Goal: Find specific page/section: Find specific page/section

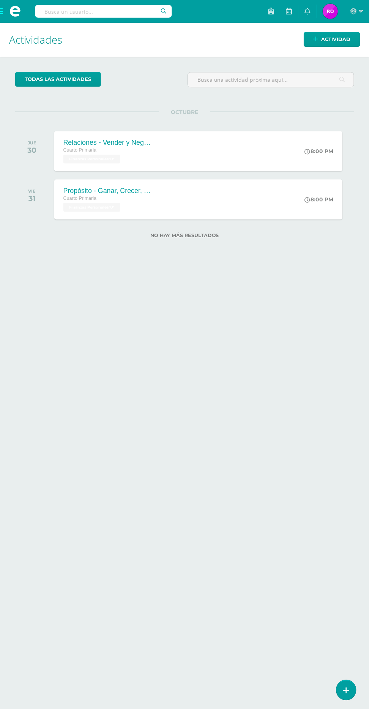
click at [14, 8] on span at bounding box center [14, 11] width 11 height 11
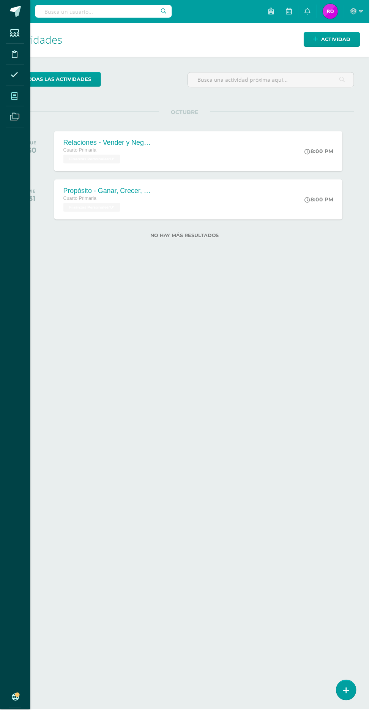
click at [17, 95] on icon at bounding box center [14, 97] width 7 height 8
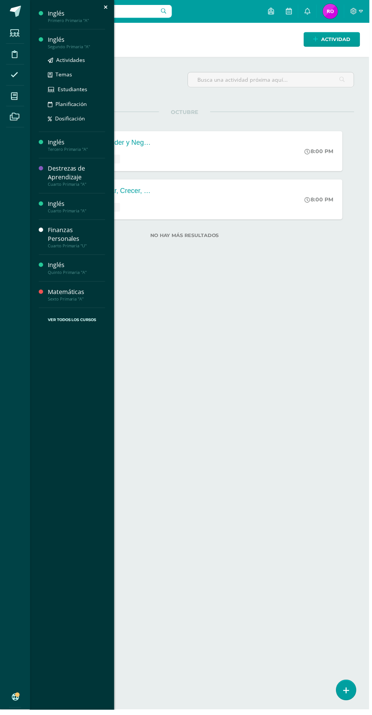
click at [79, 36] on div "Inglés" at bounding box center [77, 40] width 58 height 9
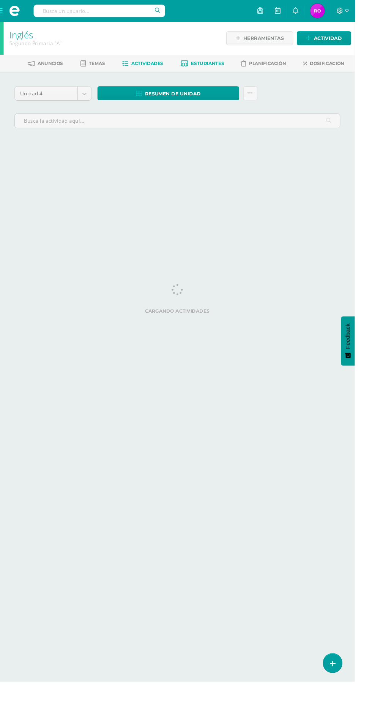
click at [221, 66] on span "Estudiantes" at bounding box center [218, 66] width 35 height 6
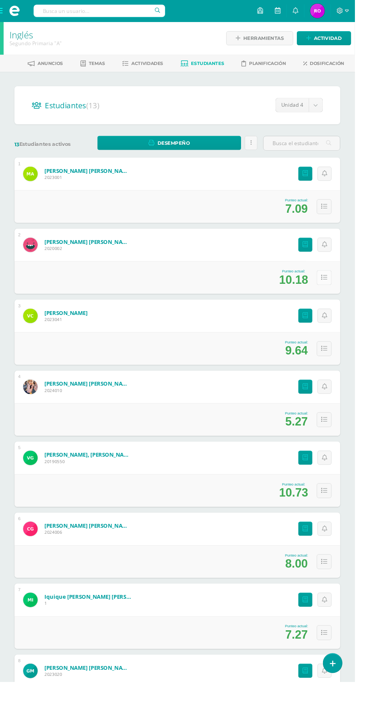
click at [343, 291] on icon at bounding box center [340, 291] width 6 height 6
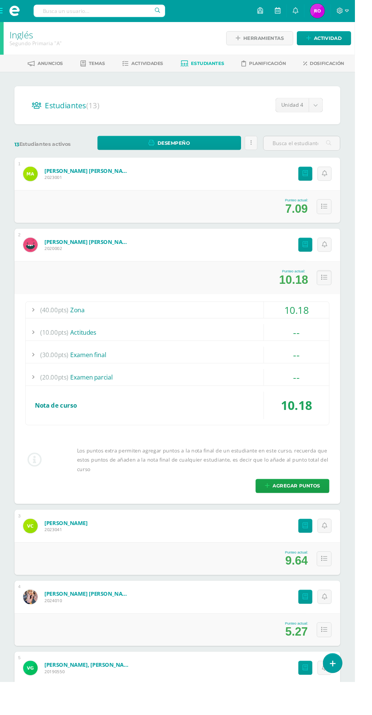
click at [34, 329] on div at bounding box center [34, 324] width 15 height 17
